Goal: Find specific page/section: Find specific page/section

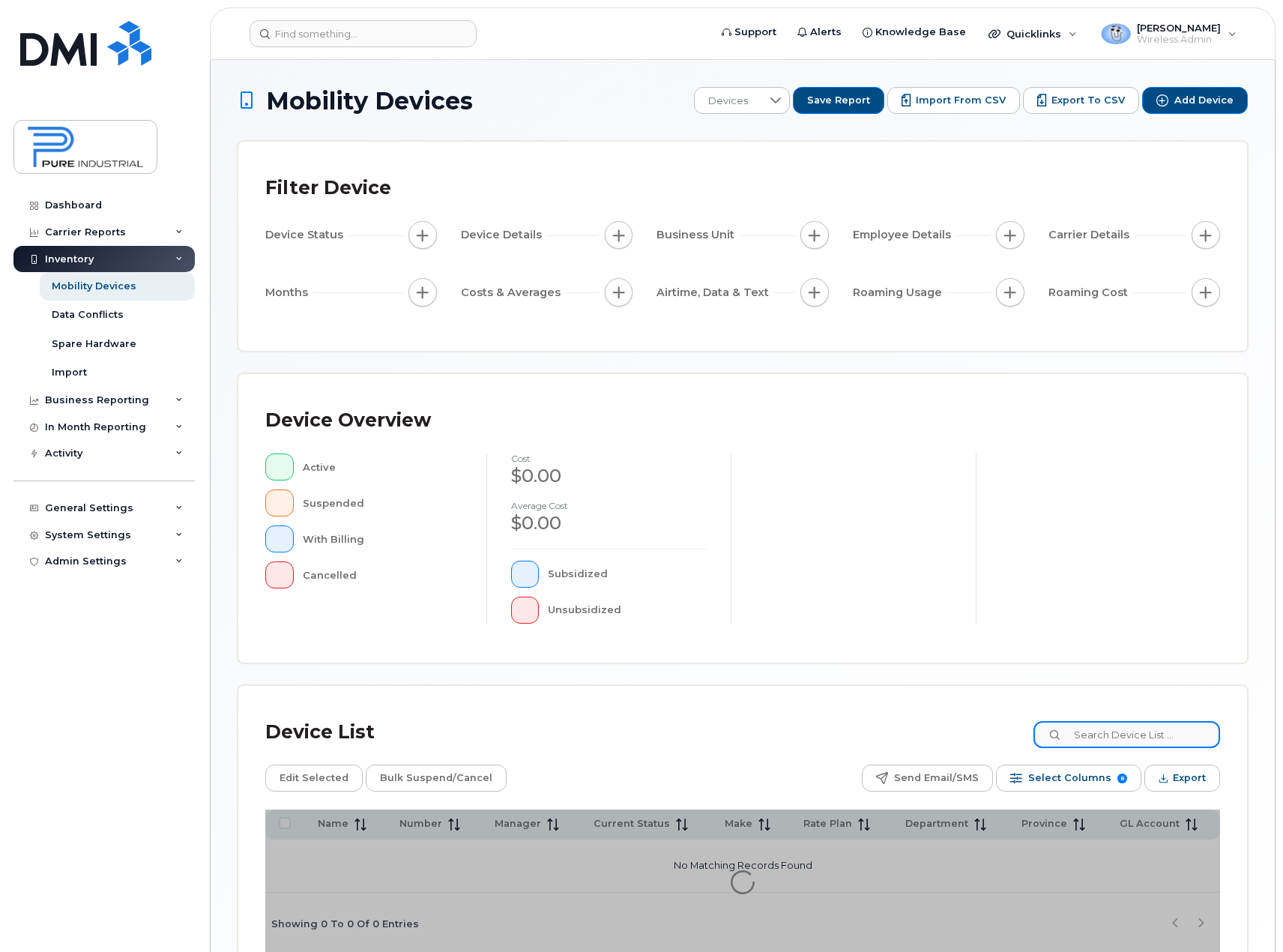
click at [1135, 738] on input at bounding box center [1127, 734] width 187 height 27
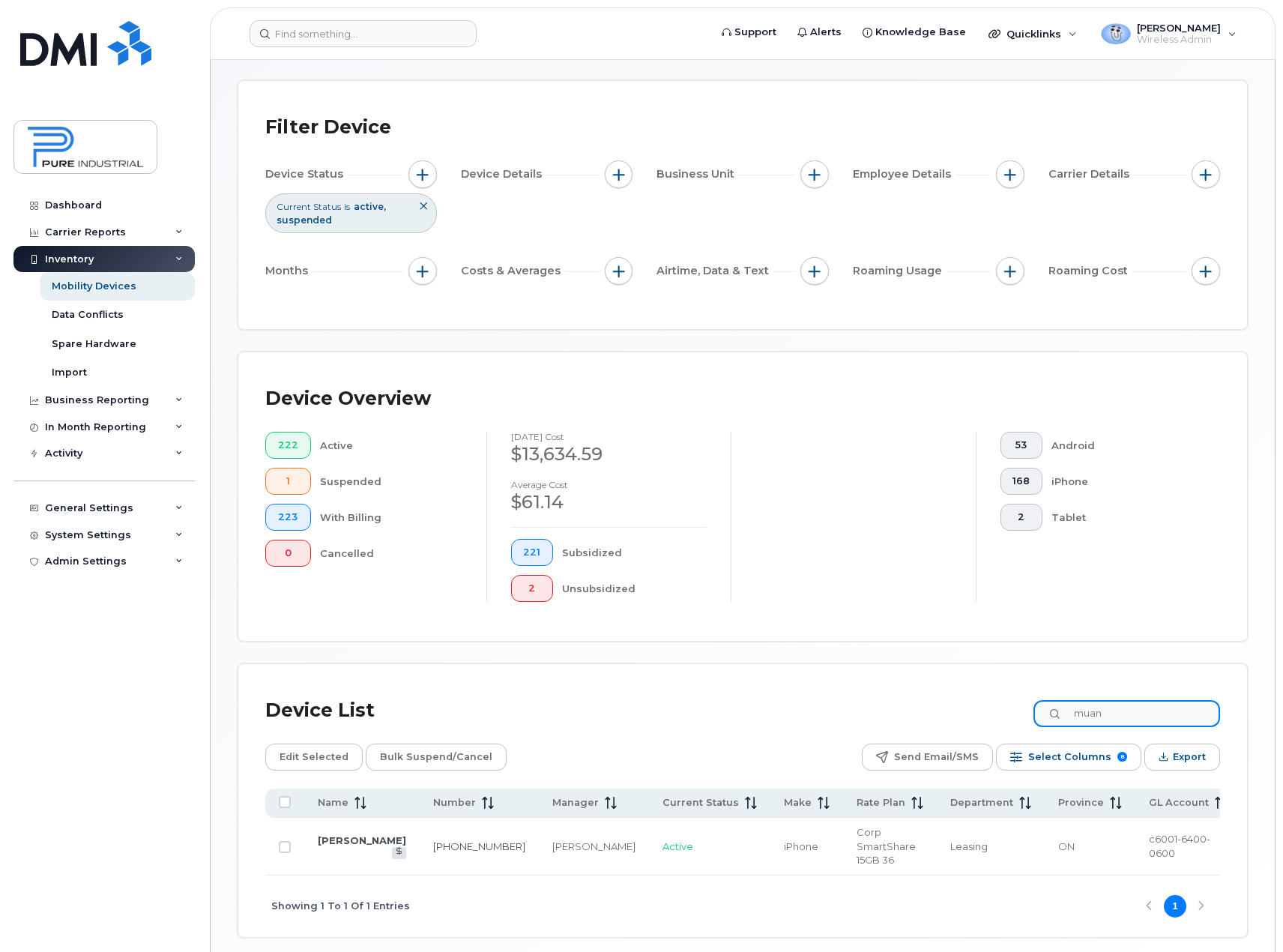
scroll to position [108, 0]
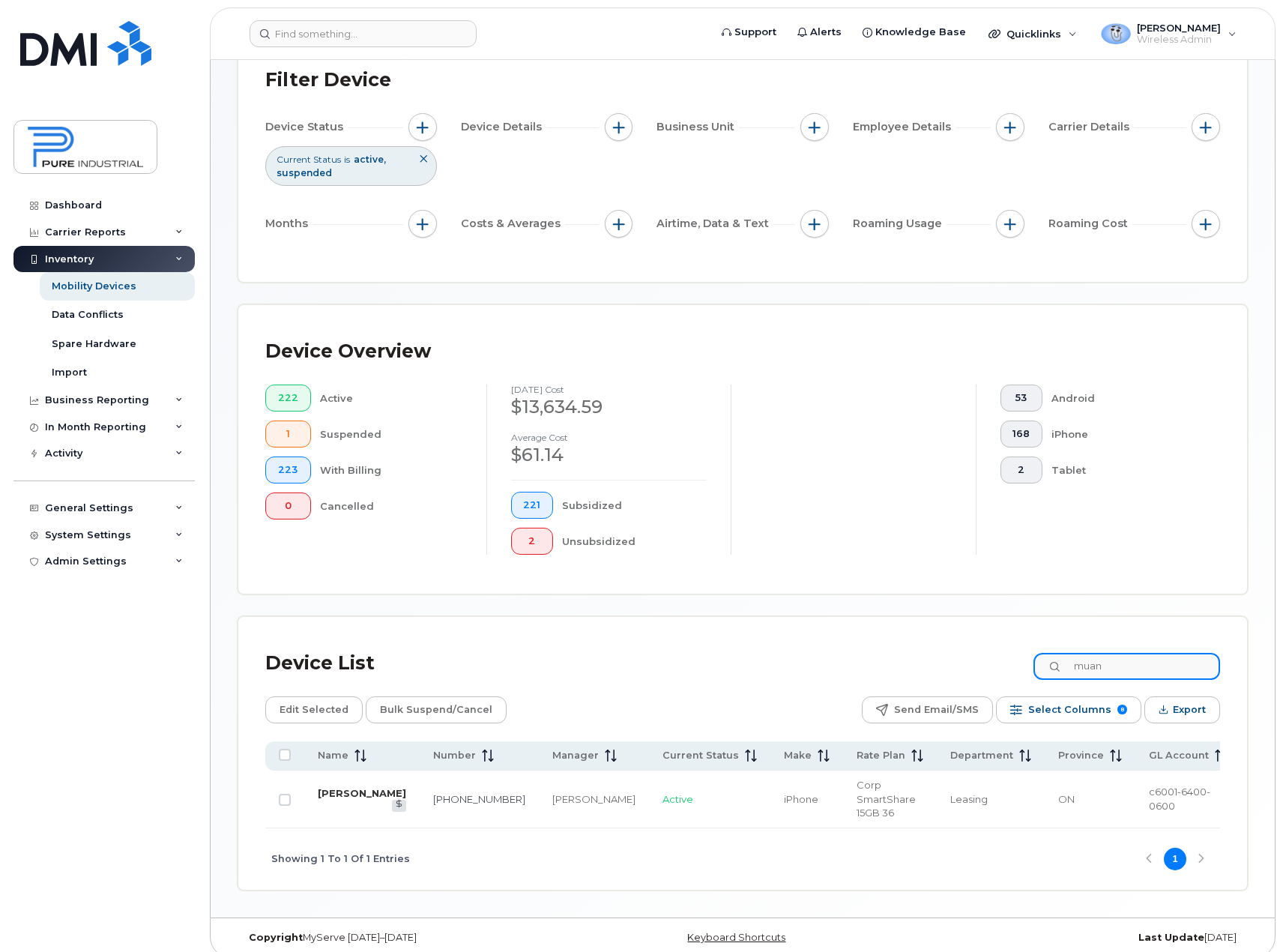
type input "muan"
click at [332, 788] on link "Aileen Muan" at bounding box center [362, 793] width 88 height 12
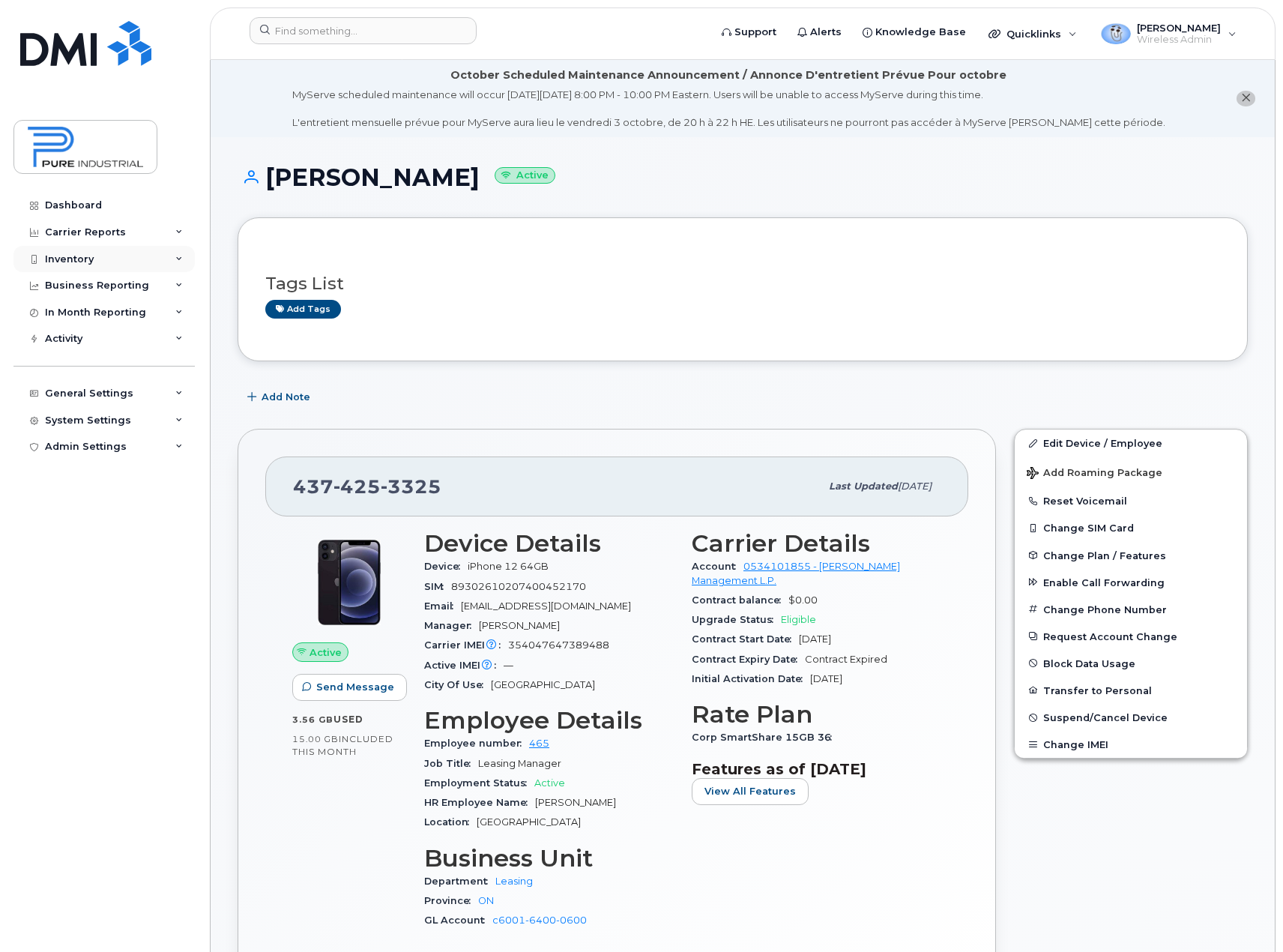
click at [184, 260] on div "Inventory" at bounding box center [104, 259] width 181 height 27
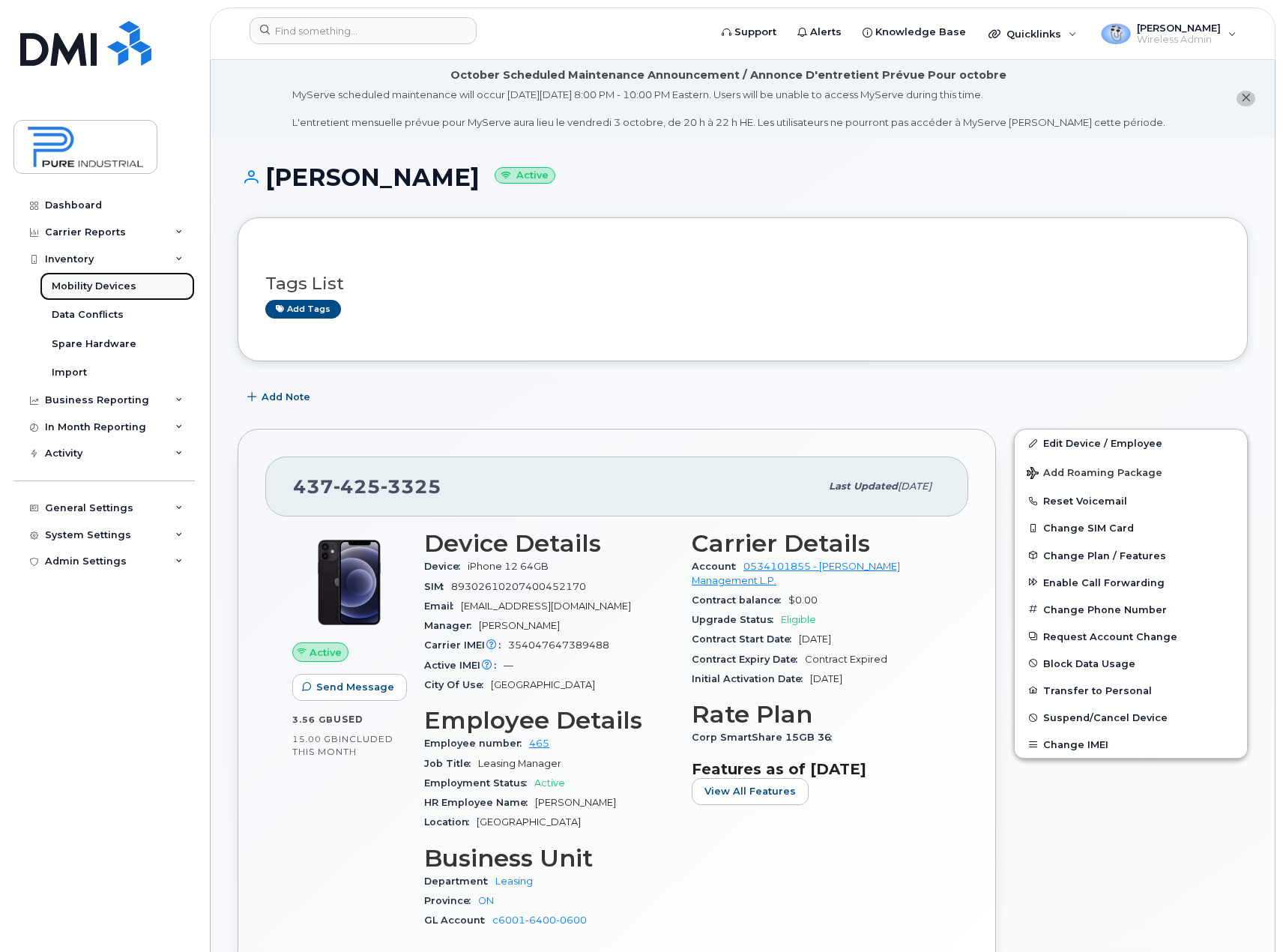
click at [115, 286] on div "Mobility Devices" at bounding box center [94, 286] width 85 height 14
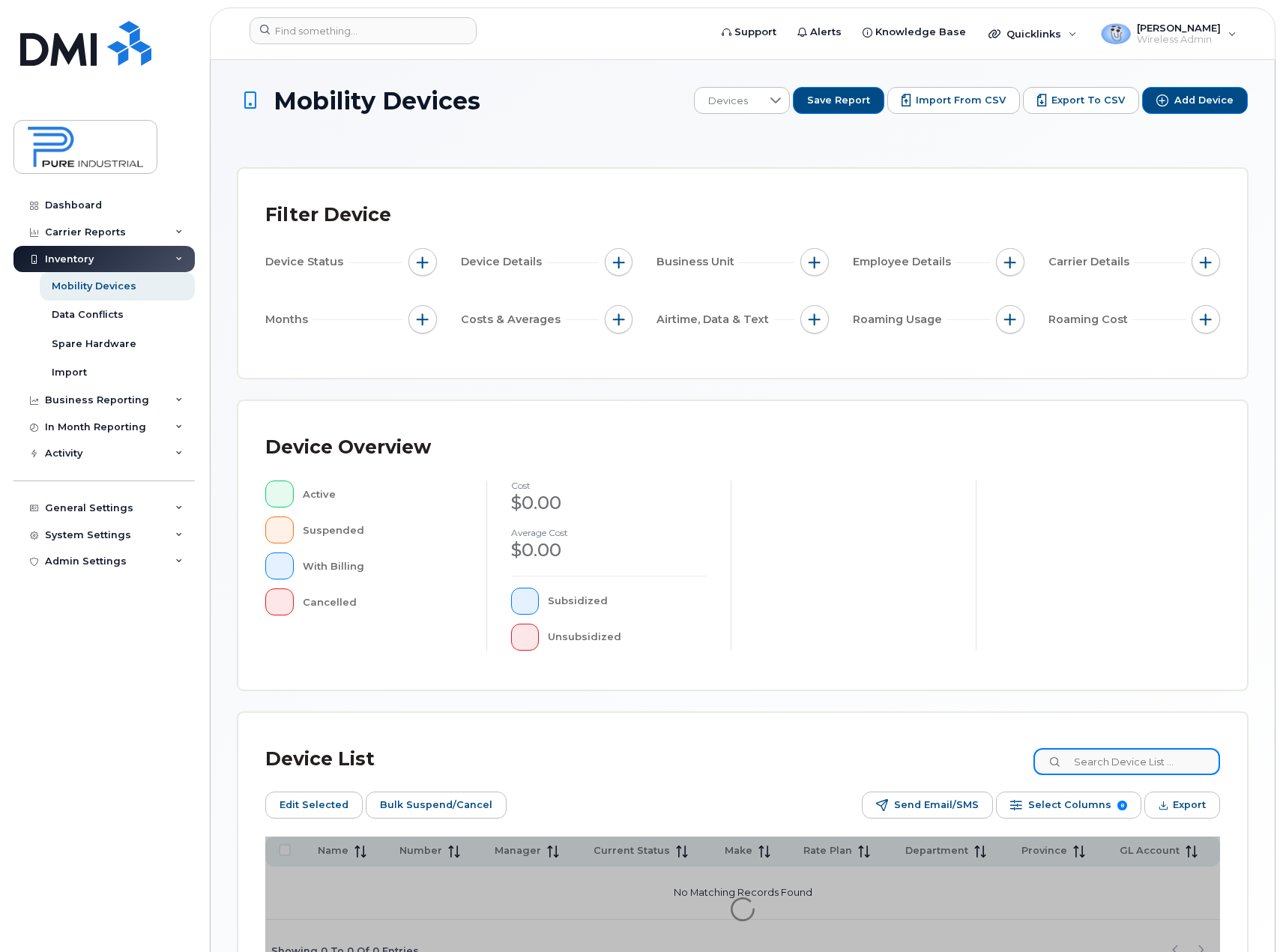
click at [1135, 764] on input at bounding box center [1127, 761] width 187 height 27
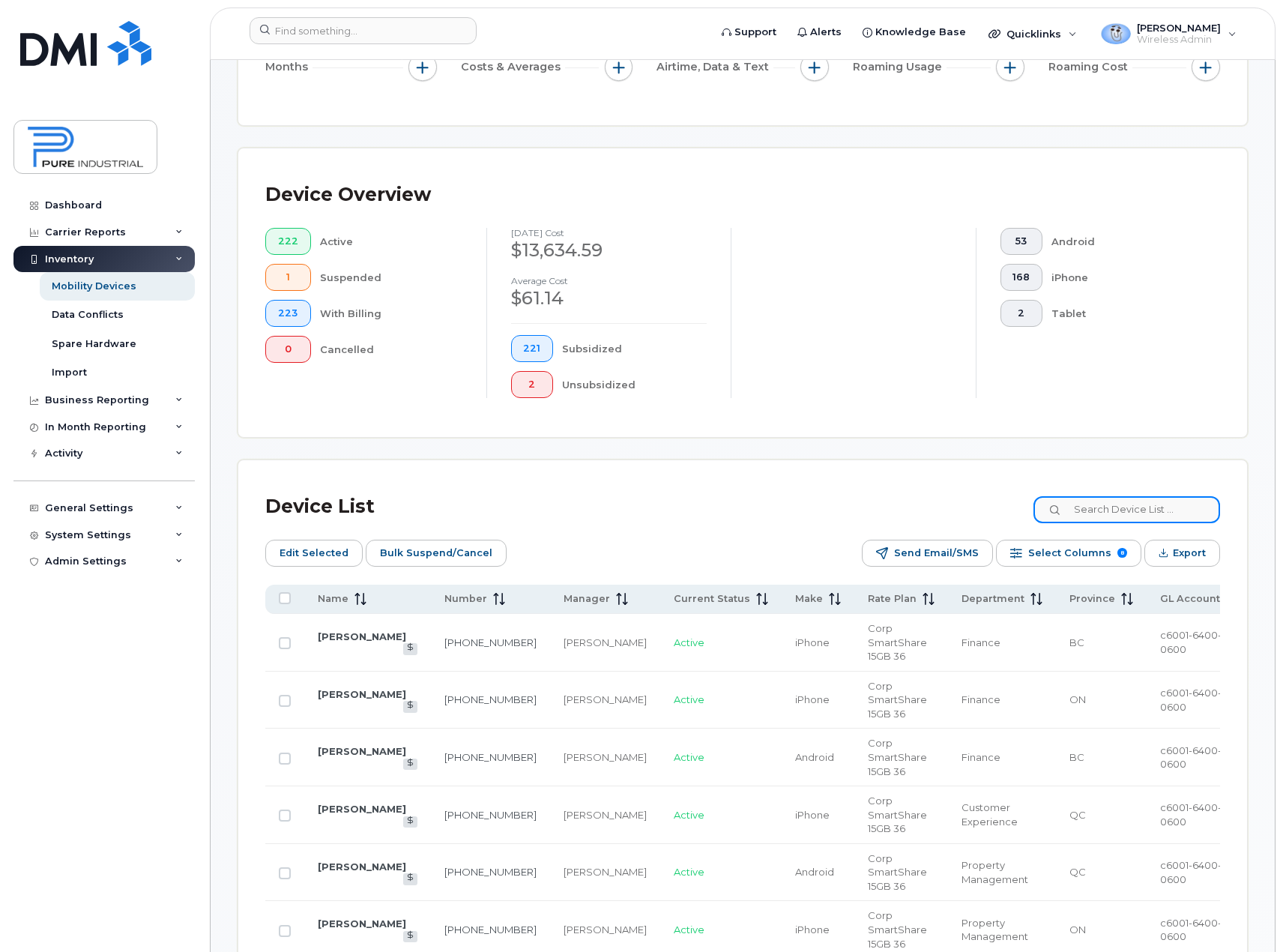
scroll to position [300, 0]
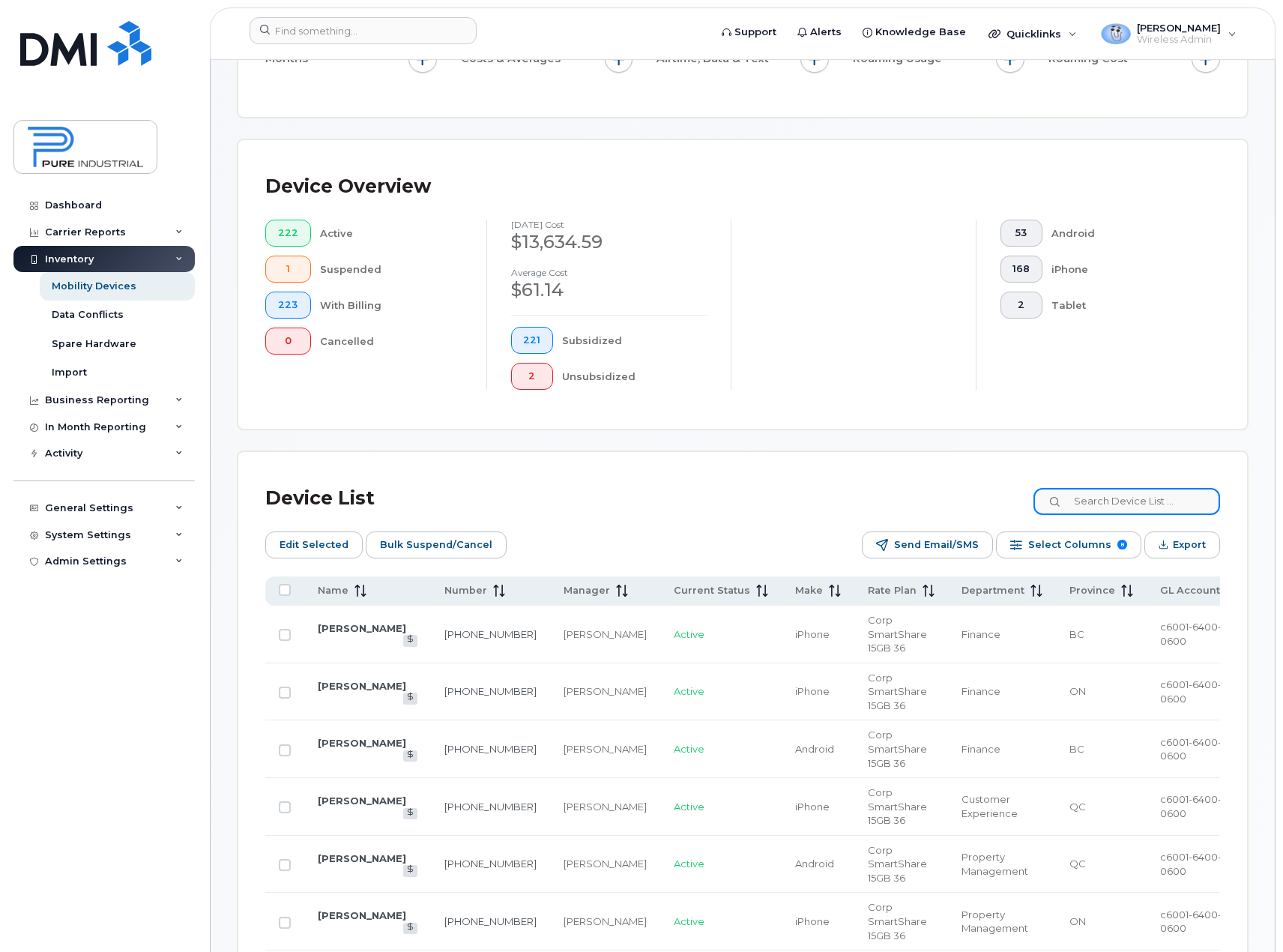
click at [1132, 500] on input at bounding box center [1127, 501] width 187 height 27
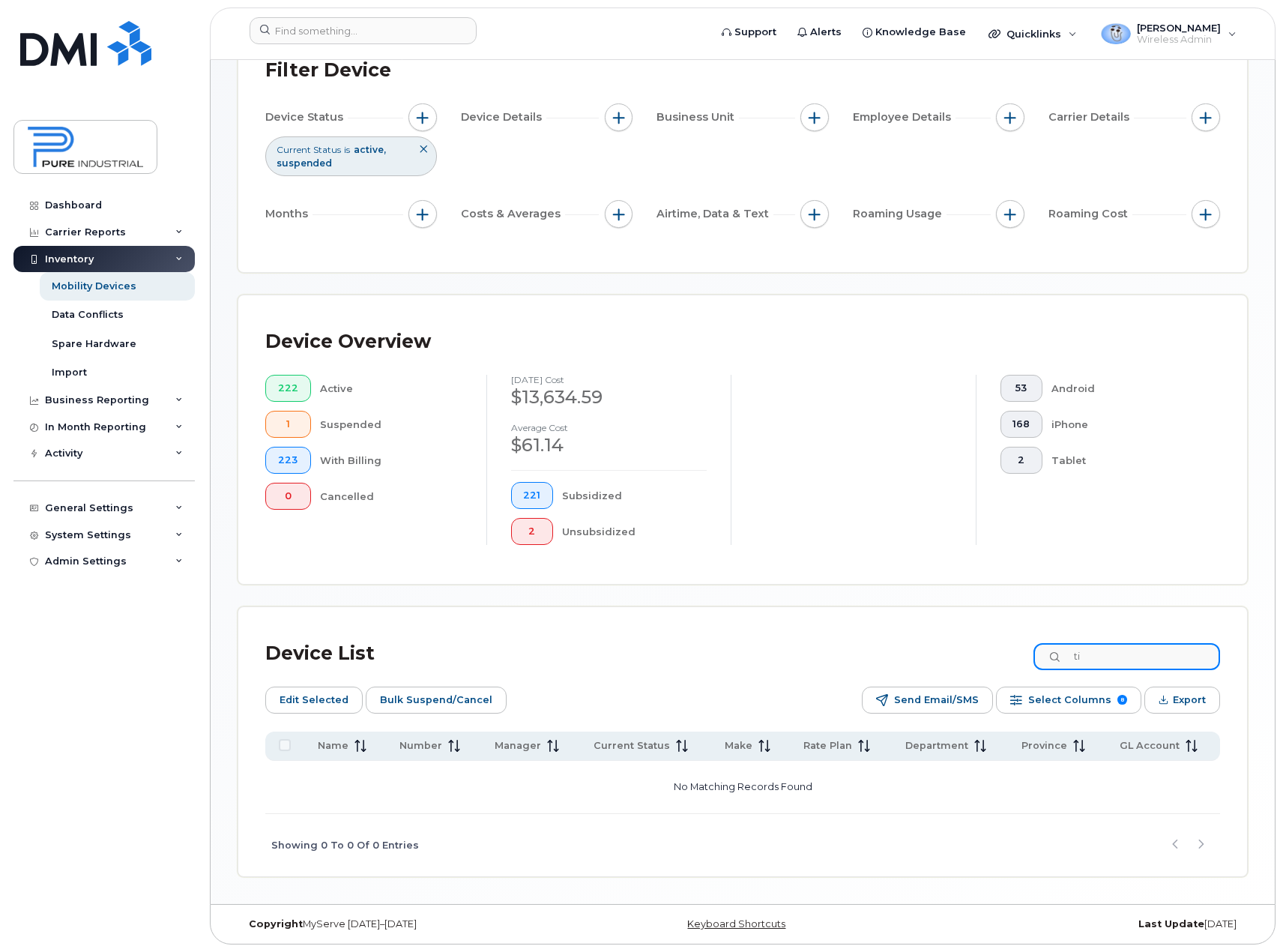
type input "t"
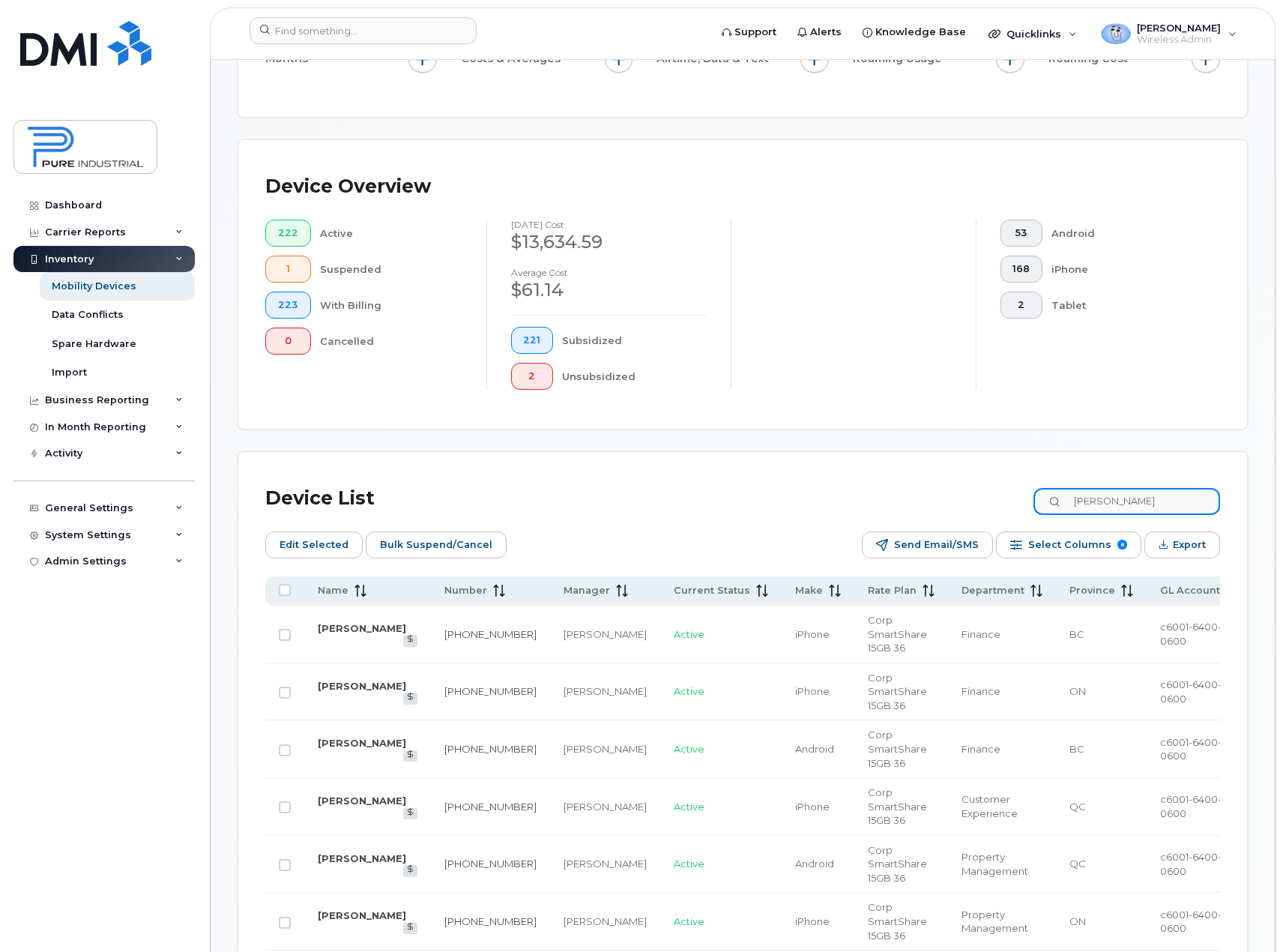
scroll to position [135, 0]
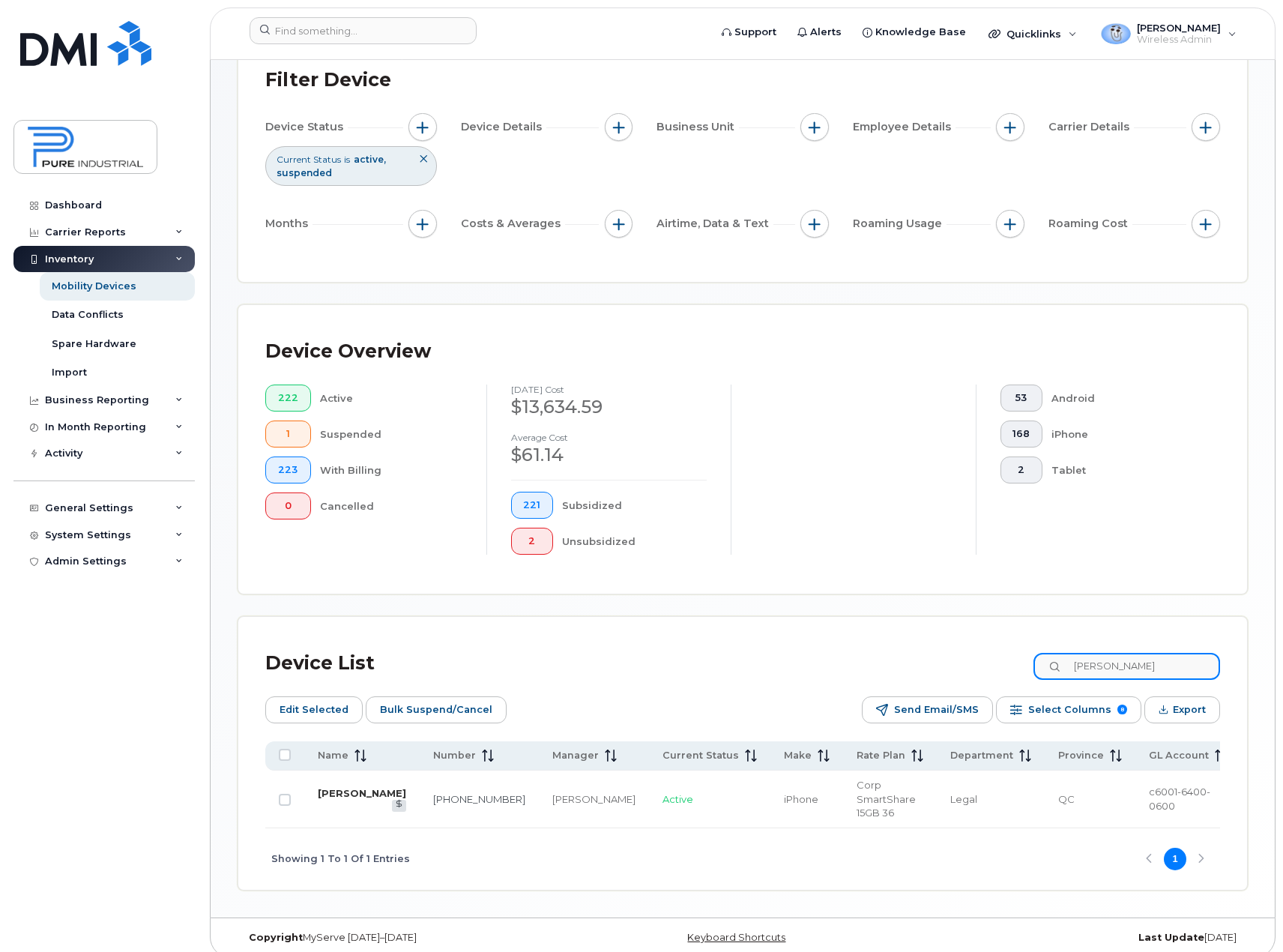
type input "rachel"
click at [348, 787] on link "Rachel Muzaic" at bounding box center [362, 793] width 88 height 12
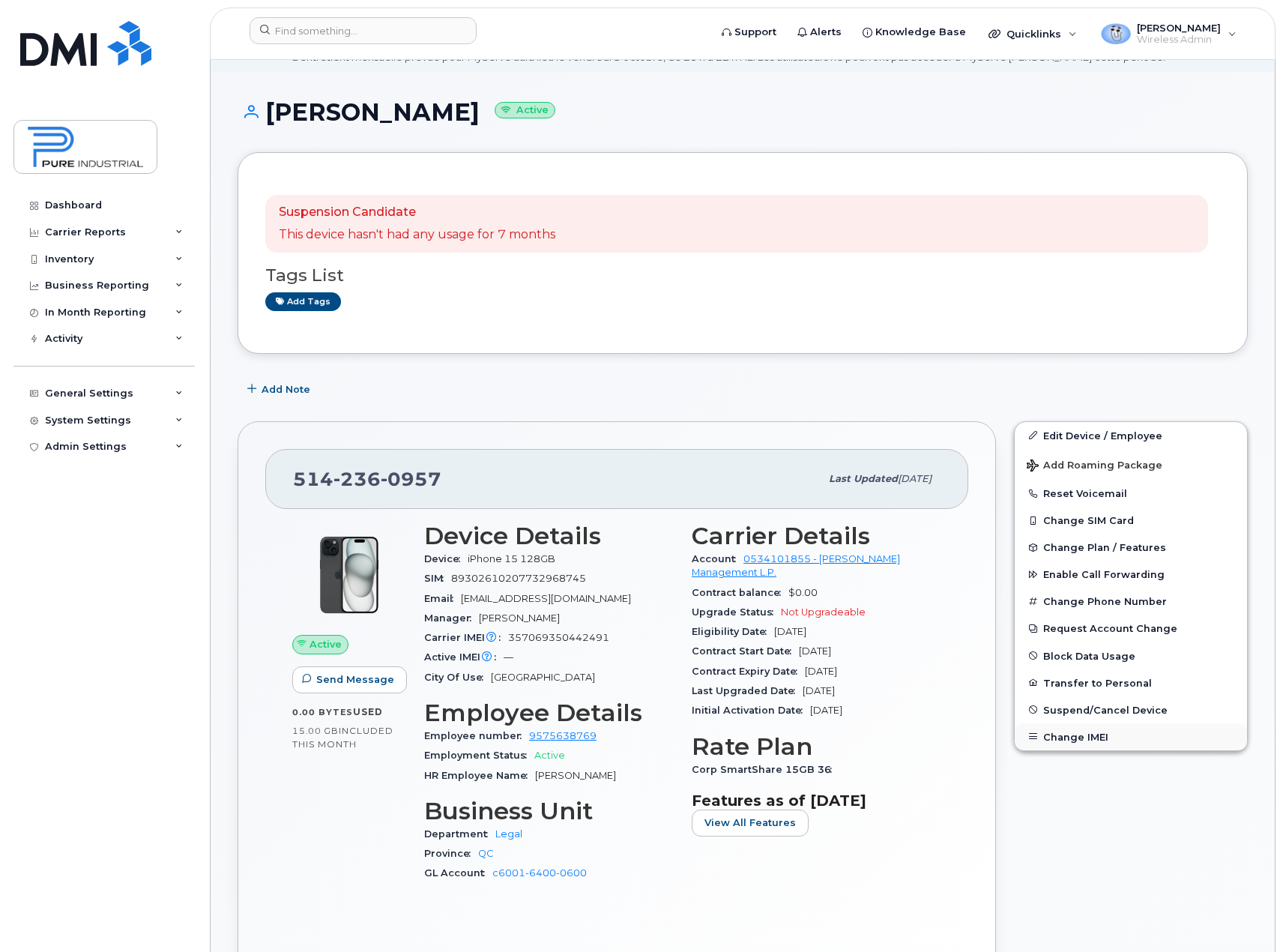
scroll to position [150, 0]
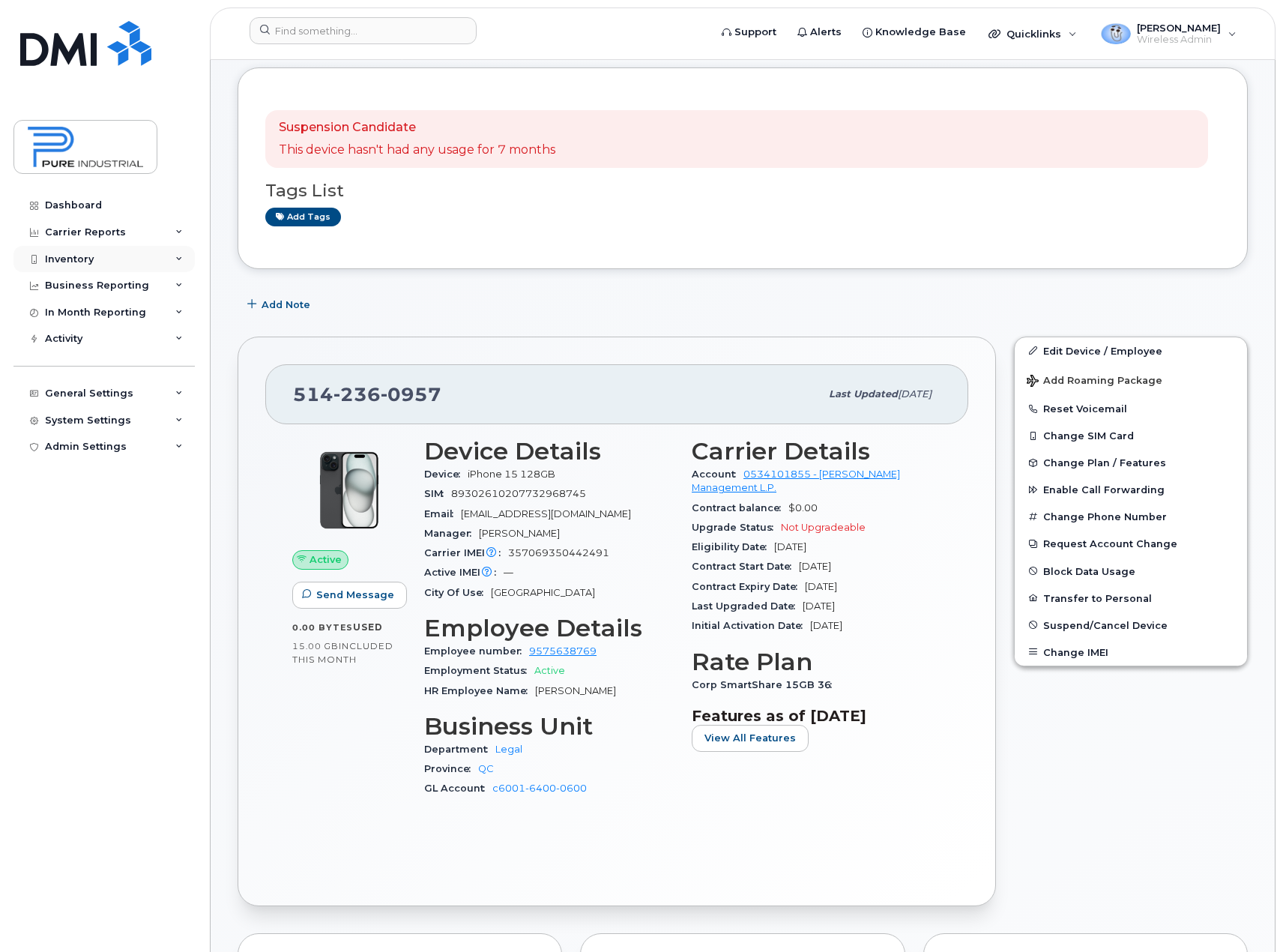
click at [178, 257] on icon at bounding box center [179, 259] width 7 height 7
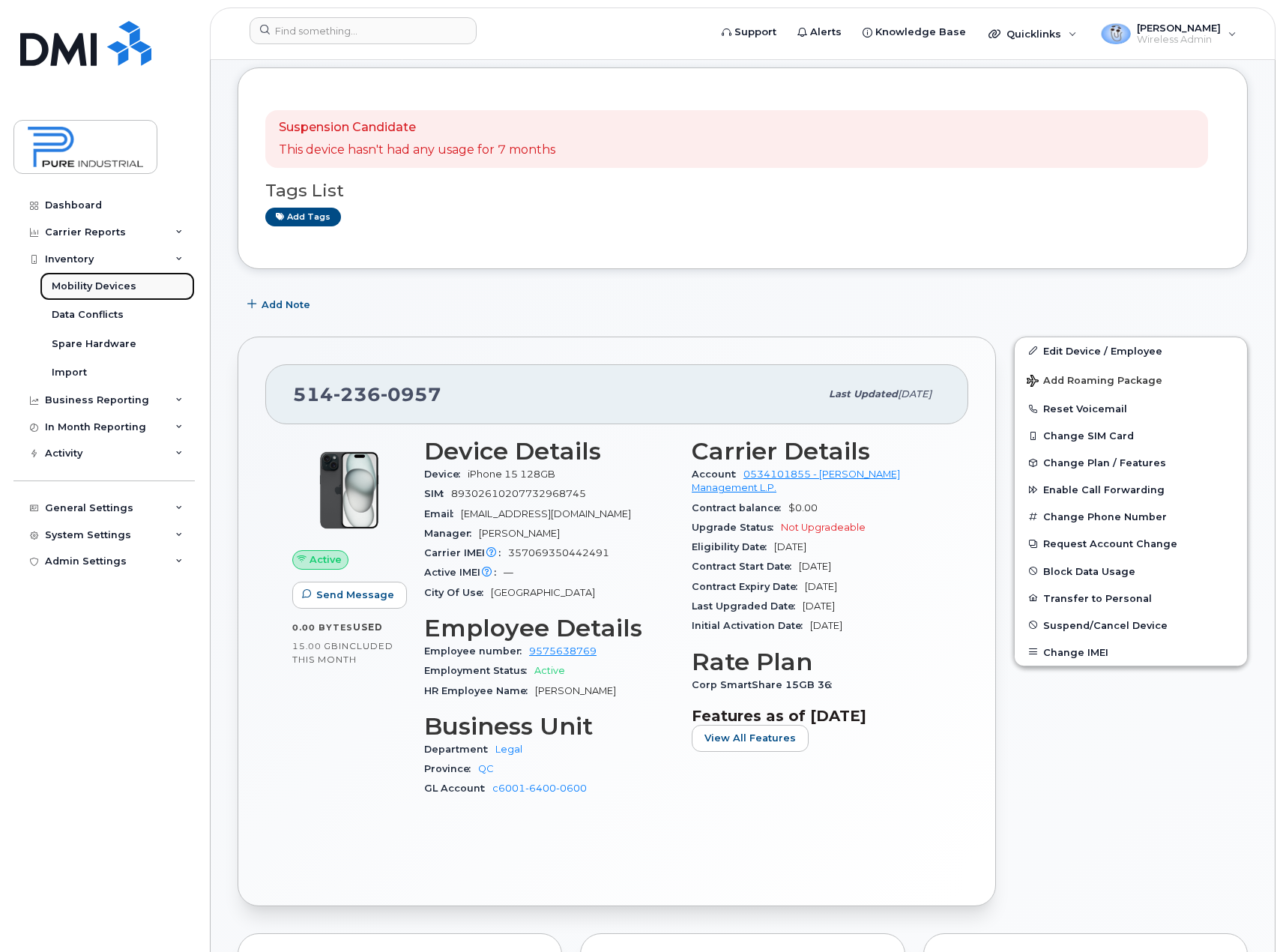
click at [118, 286] on div "Mobility Devices" at bounding box center [94, 286] width 85 height 14
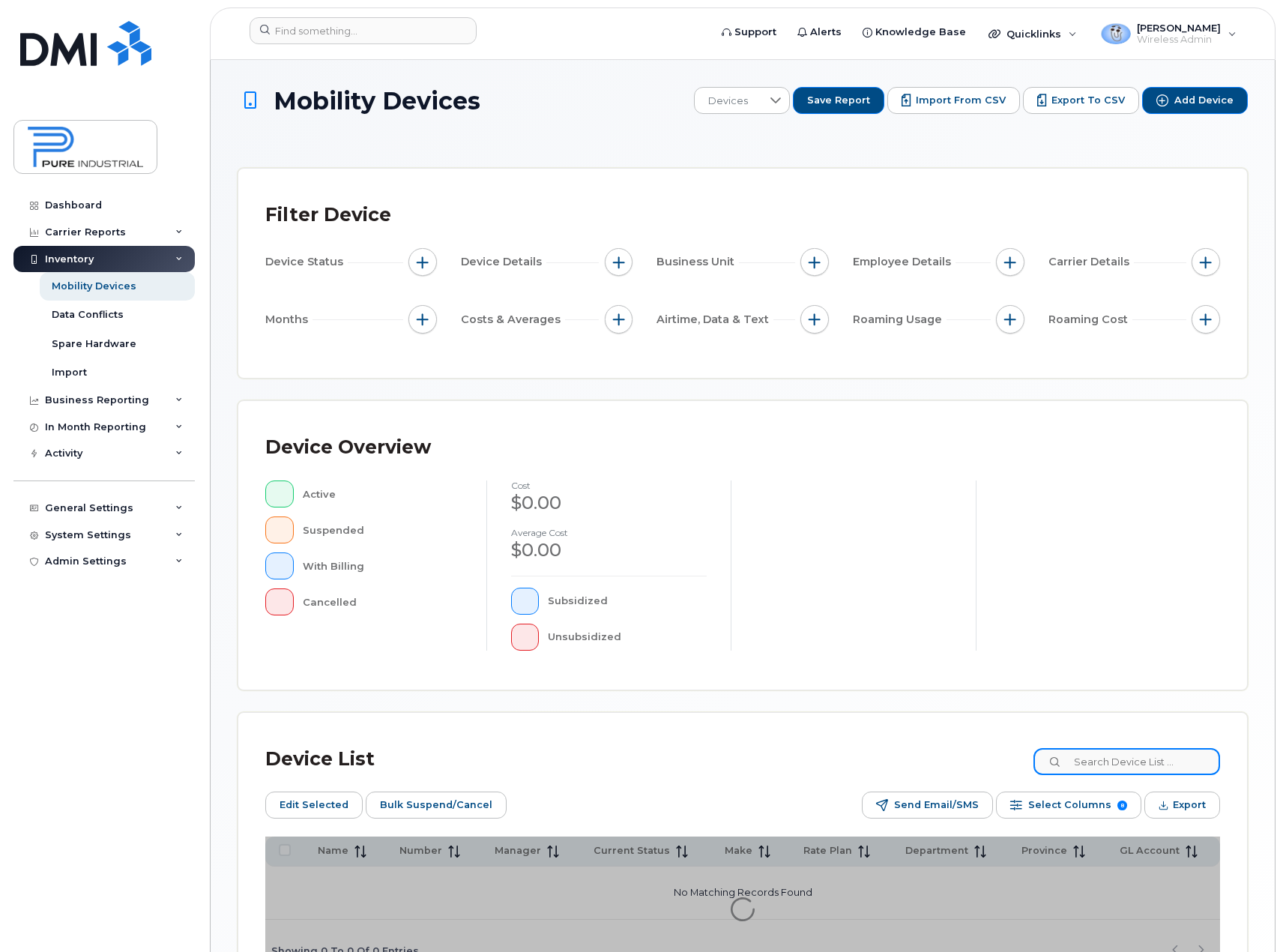
click at [1119, 764] on input at bounding box center [1127, 761] width 187 height 27
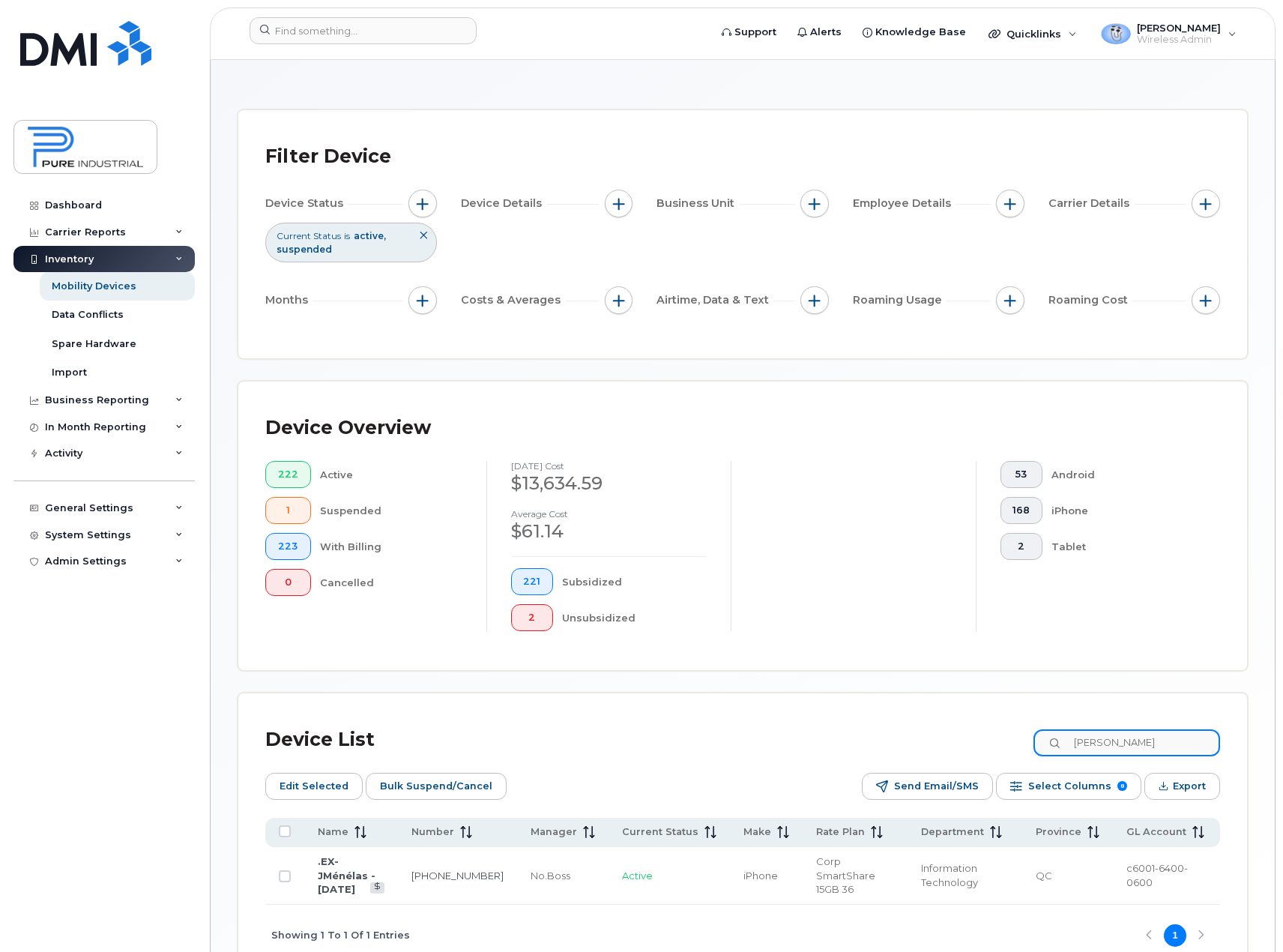
scroll to position [135, 0]
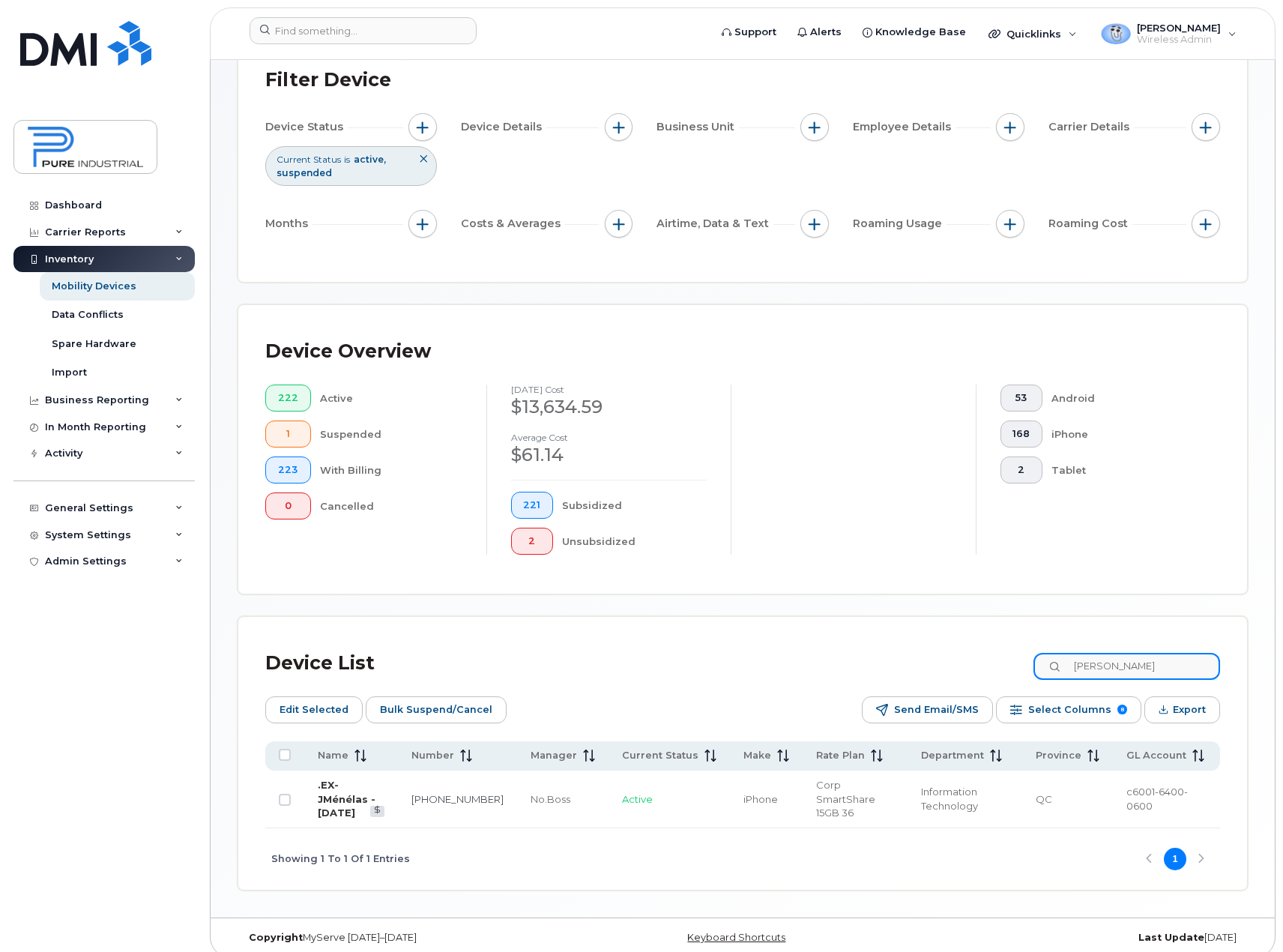
type input "menelas"
click at [354, 785] on link ".EX-JMénélas - [DATE]" at bounding box center [346, 798] width 57 height 40
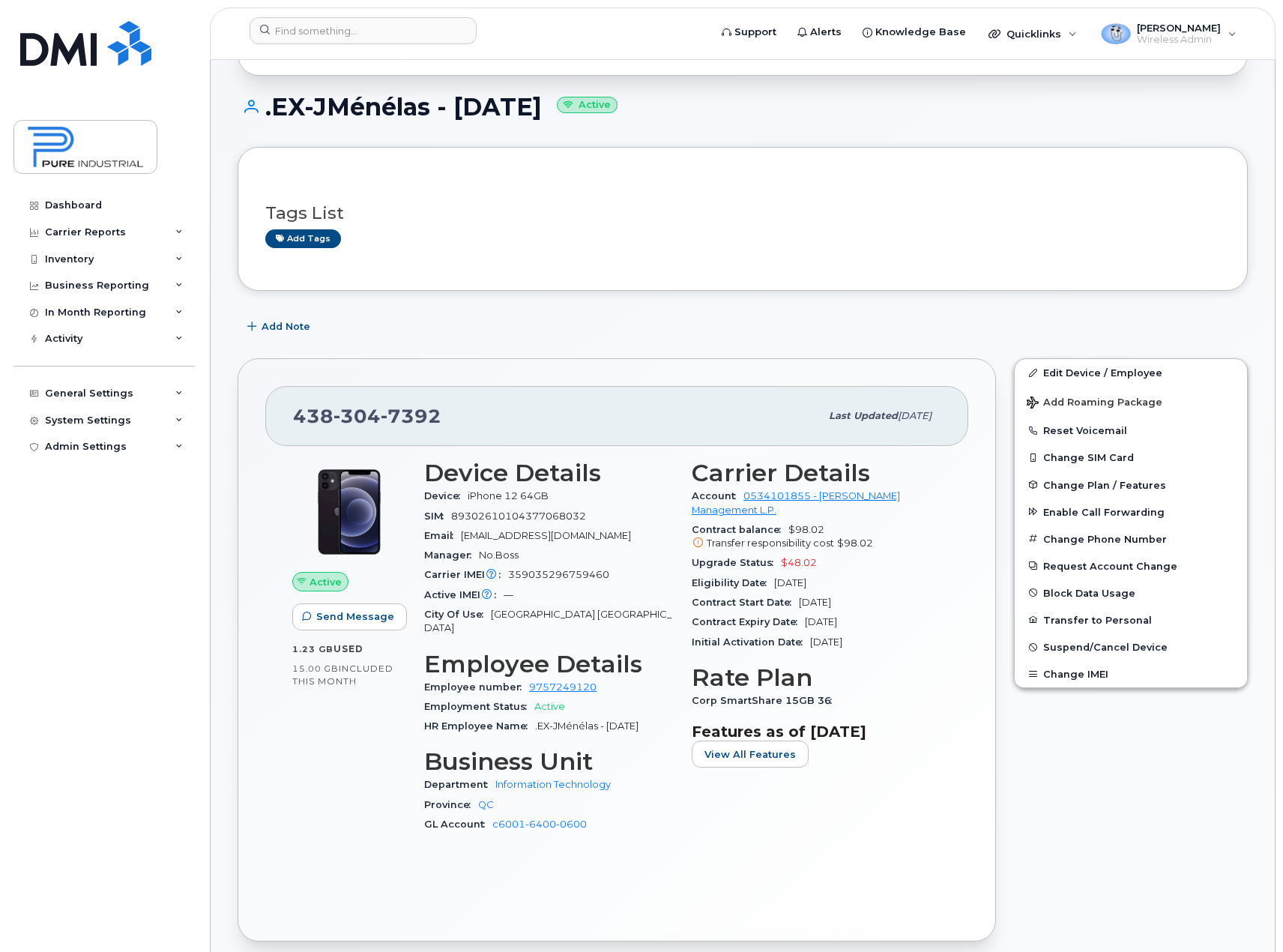
scroll to position [150, 0]
